Goal: Information Seeking & Learning: Learn about a topic

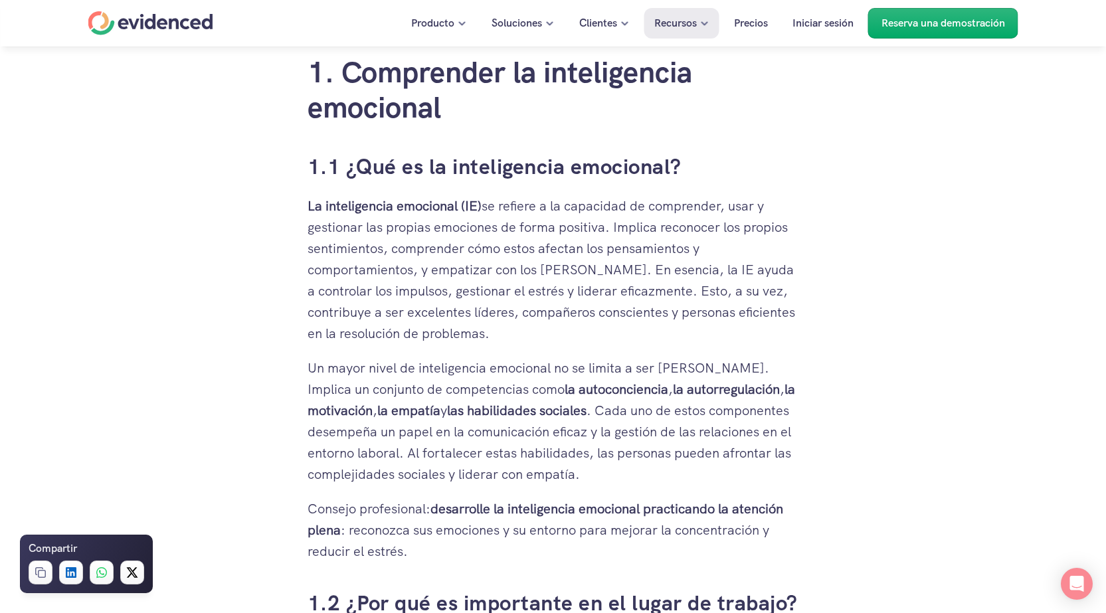
scroll to position [863, 0]
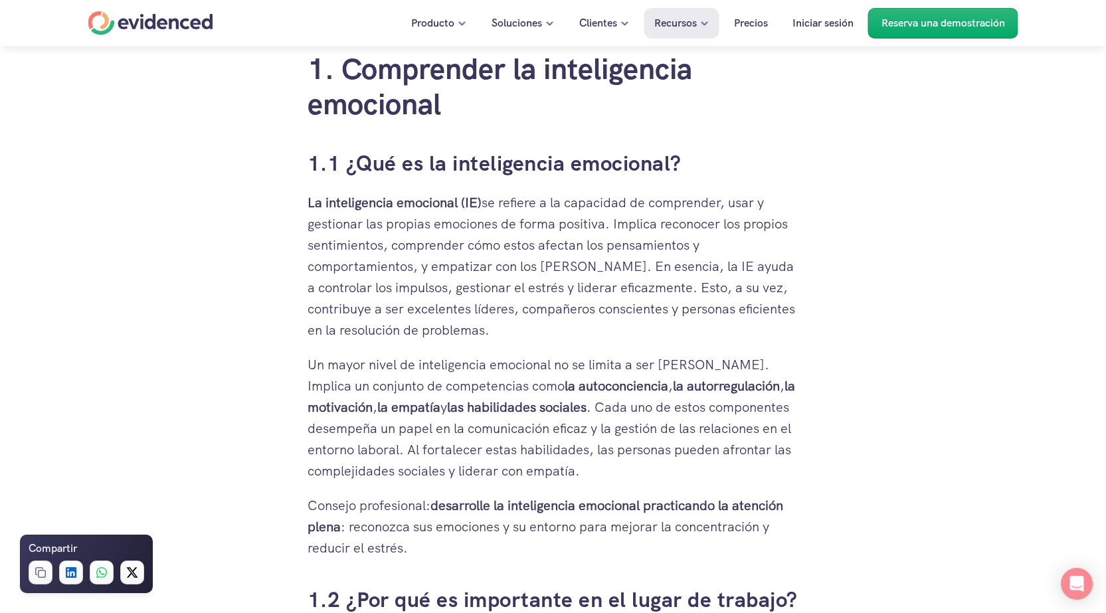
click at [337, 331] on font "se refiere a la capacidad de comprender, usar y gestionar las propias emociones…" at bounding box center [552, 266] width 491 height 145
click at [335, 331] on font "se refiere a la capacidad de comprender, usar y gestionar las propias emociones…" at bounding box center [552, 266] width 491 height 145
click at [381, 334] on font "se refiere a la capacidad de comprender, usar y gestionar las propias emociones…" at bounding box center [552, 266] width 491 height 145
click at [417, 334] on font "se refiere a la capacidad de comprender, usar y gestionar las propias emociones…" at bounding box center [552, 266] width 491 height 145
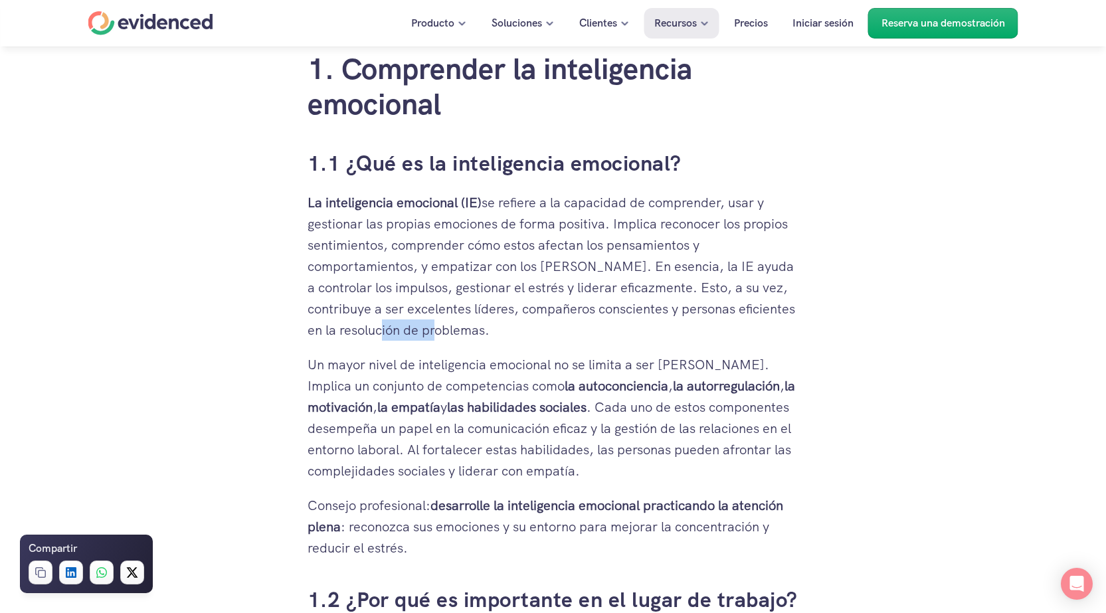
click at [417, 334] on font "se refiere a la capacidad de comprender, usar y gestionar las propias emociones…" at bounding box center [552, 266] width 491 height 145
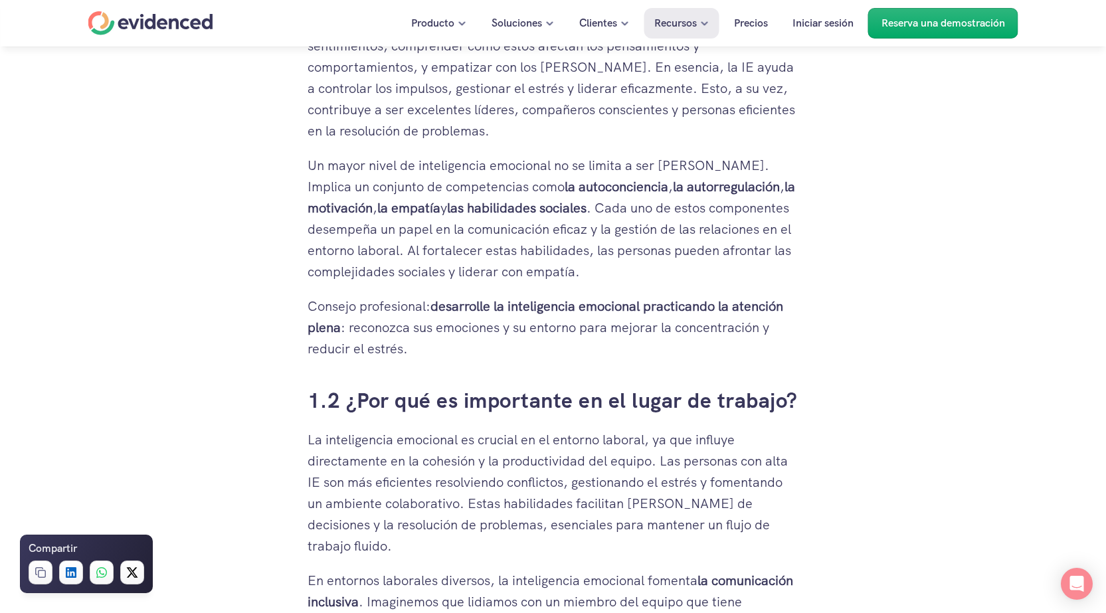
click at [554, 208] on font "las habilidades sociales" at bounding box center [516, 207] width 139 height 17
click at [586, 208] on font "las habilidades sociales" at bounding box center [516, 207] width 139 height 17
click at [335, 227] on font ". Cada uno de estos componentes desempeña un papel en la comunicación eficaz y …" at bounding box center [550, 239] width 487 height 81
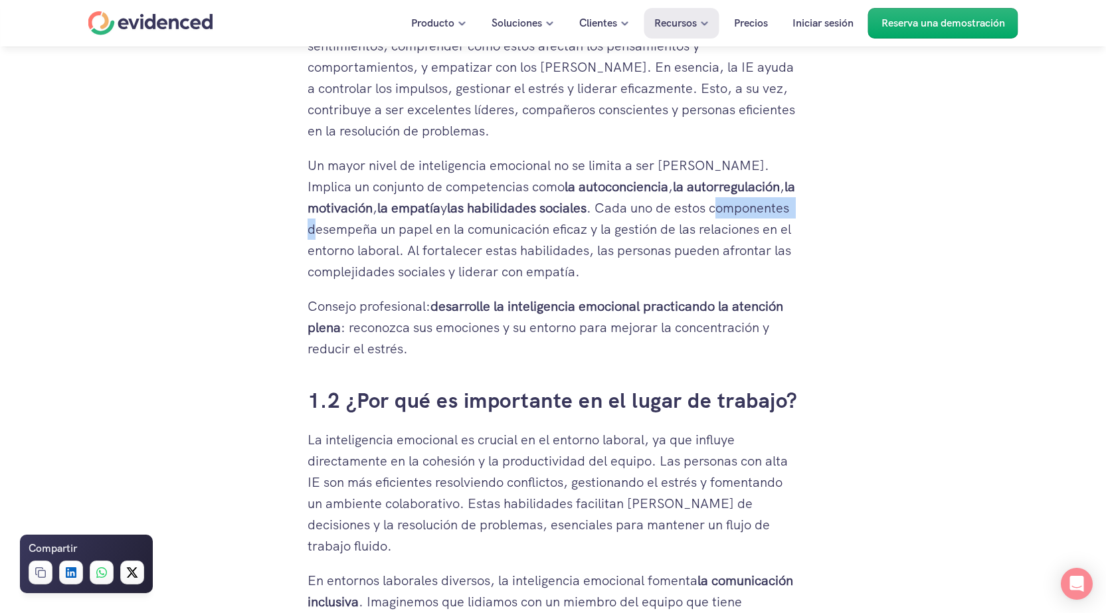
click at [335, 227] on font ". Cada uno de estos componentes desempeña un papel en la comunicación eficaz y …" at bounding box center [550, 239] width 487 height 81
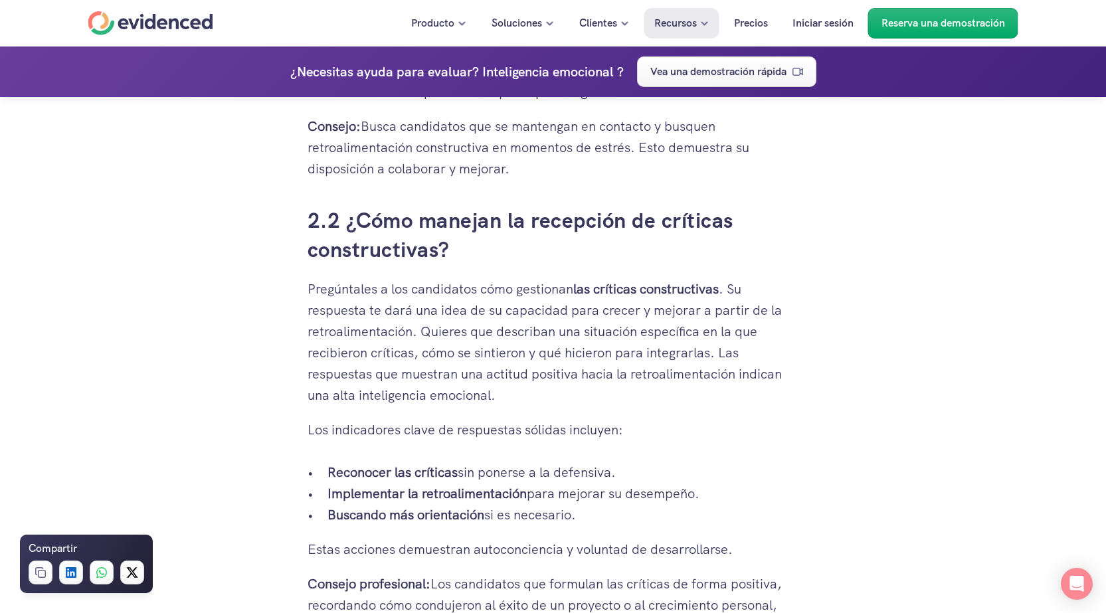
scroll to position [2723, 0]
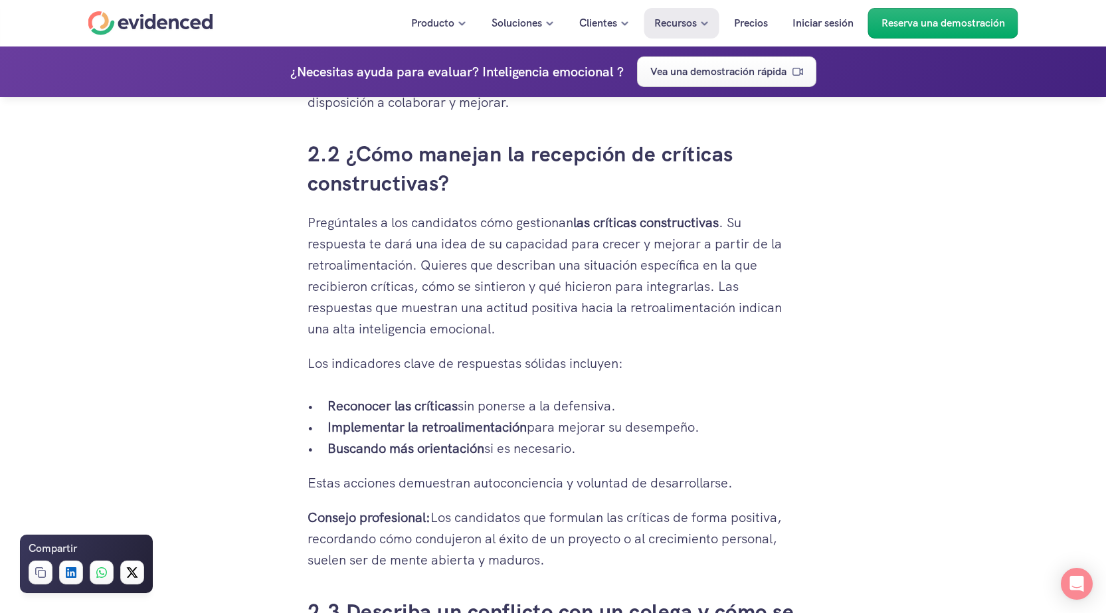
click at [647, 290] on font ". Su respuesta te dará una idea de su capacidad para crecer y mejorar a partir …" at bounding box center [545, 276] width 477 height 124
click at [320, 313] on font ". Su respuesta te dará una idea de su capacidad para crecer y mejorar a partir …" at bounding box center [545, 276] width 477 height 124
click at [348, 313] on font ". Su respuesta te dará una idea de su capacidad para crecer y mejorar a partir …" at bounding box center [545, 276] width 477 height 124
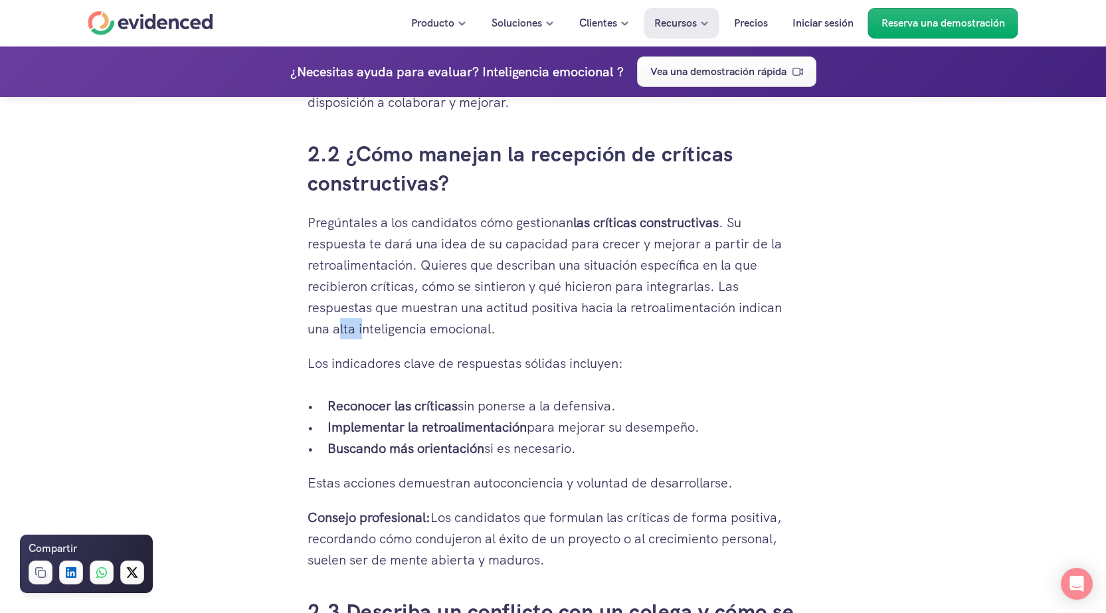
click at [348, 313] on font ". Su respuesta te dará una idea de su capacidad para crecer y mejorar a partir …" at bounding box center [545, 276] width 477 height 124
click at [386, 313] on font ". Su respuesta te dará una idea de su capacidad para crecer y mejorar a partir …" at bounding box center [545, 276] width 477 height 124
click at [387, 313] on font ". Su respuesta te dará una idea de su capacidad para crecer y mejorar a partir …" at bounding box center [545, 276] width 477 height 124
click at [389, 313] on font ". Su respuesta te dará una idea de su capacidad para crecer y mejorar a partir …" at bounding box center [545, 276] width 477 height 124
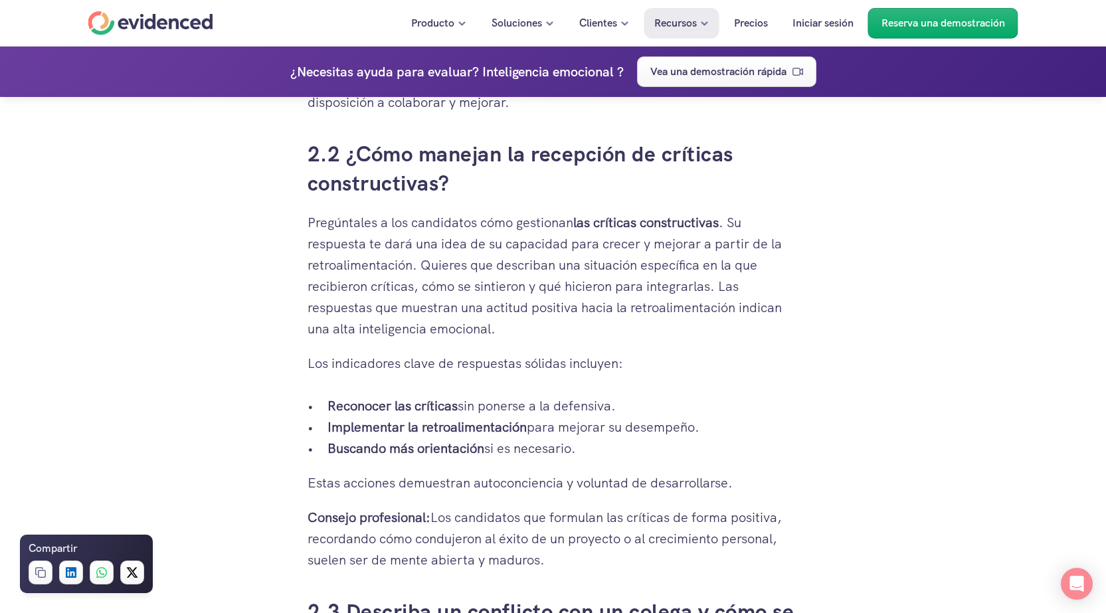
click at [456, 307] on font ". Su respuesta te dará una idea de su capacidad para crecer y mejorar a partir …" at bounding box center [545, 276] width 477 height 124
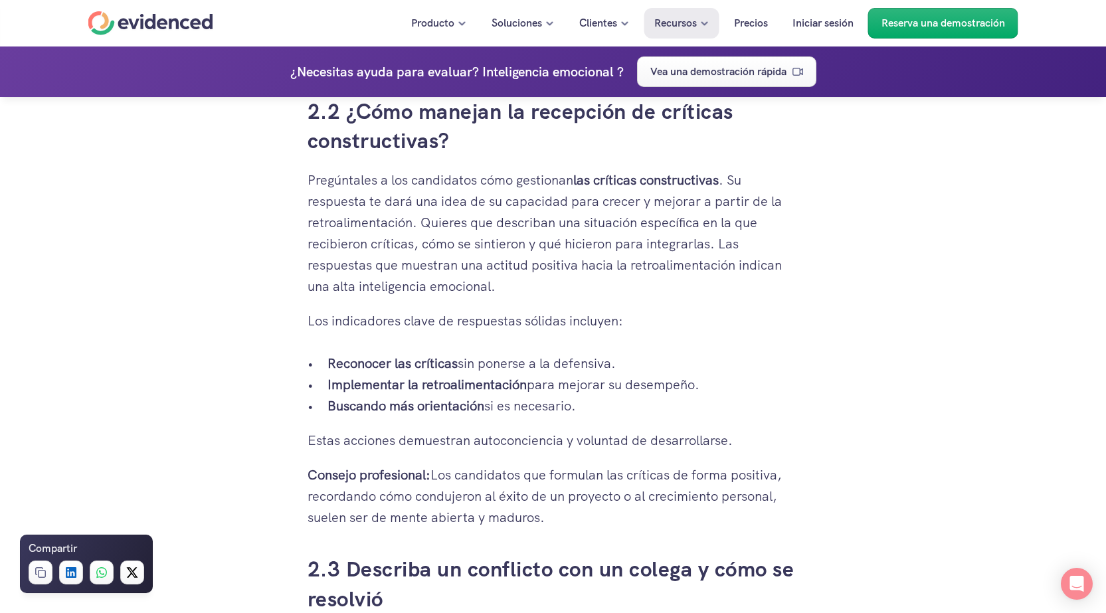
scroll to position [2789, 0]
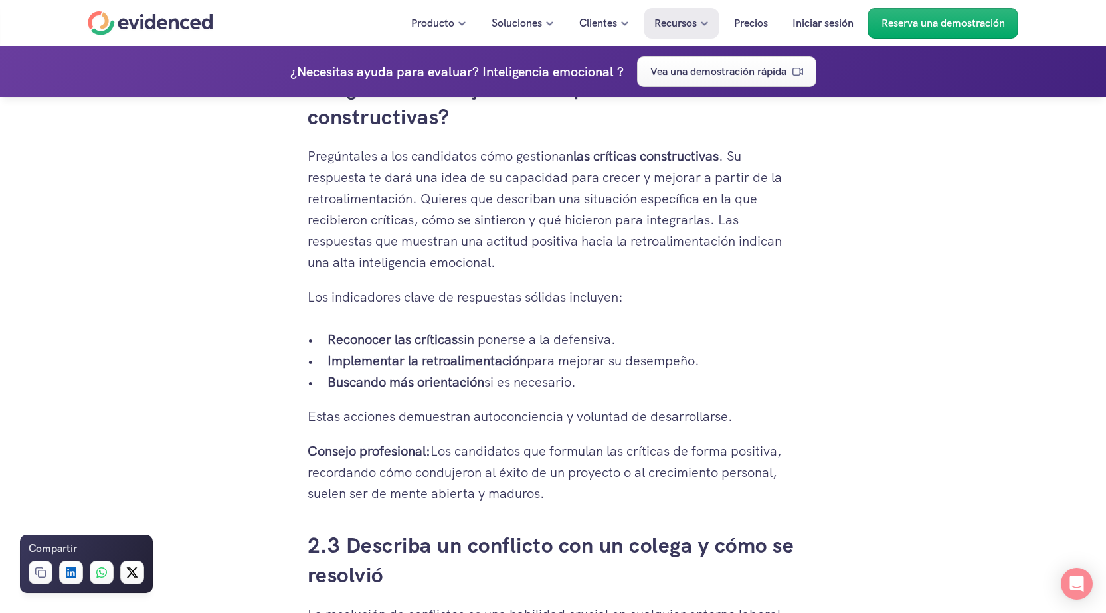
click at [330, 352] on font "Implementar la retroalimentación" at bounding box center [426, 360] width 199 height 17
drag, startPoint x: 326, startPoint y: 341, endPoint x: 529, endPoint y: 343, distance: 202.5
click at [529, 343] on ul "Reconocer las críticas sin ponerse a la defensiva. Implementar la retroalimenta…" at bounding box center [552, 361] width 491 height 64
copy p "Implementar la retroalimentación"
